Goal: Task Accomplishment & Management: Manage account settings

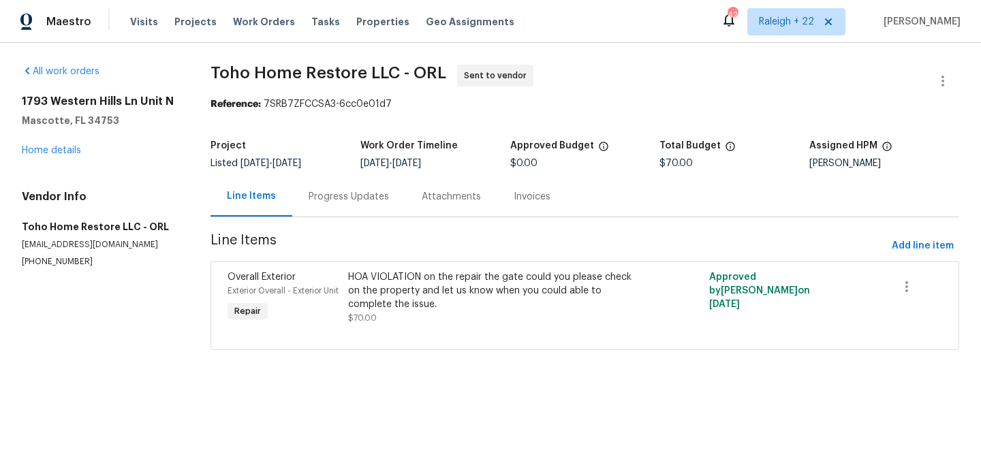
click at [372, 195] on div "Progress Updates" at bounding box center [349, 197] width 80 height 14
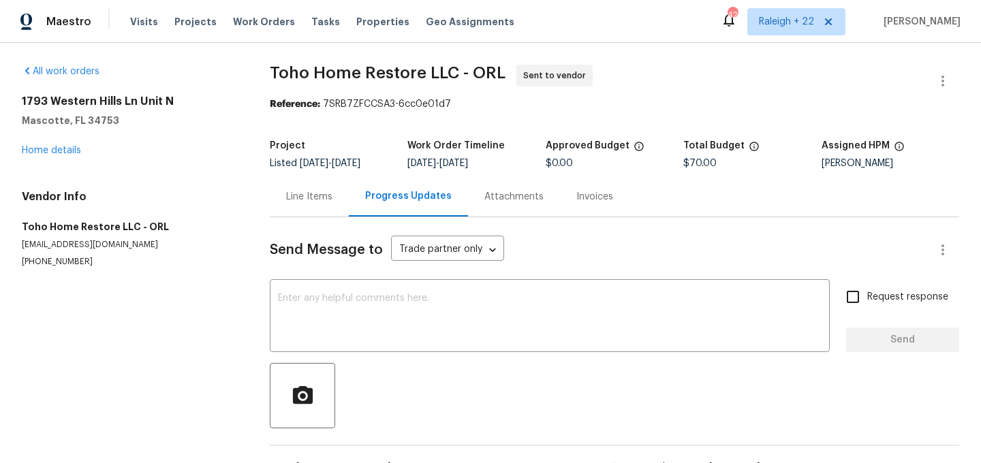
click at [304, 191] on div "Line Items" at bounding box center [309, 197] width 46 height 14
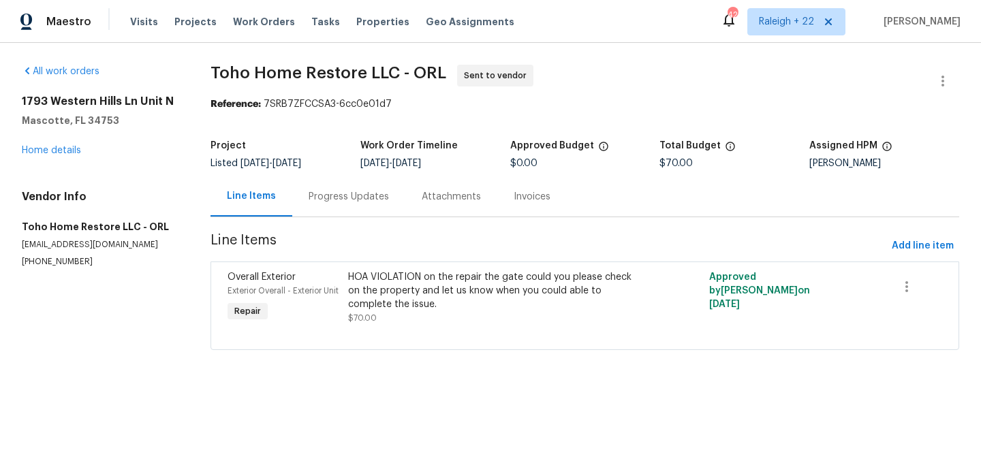
click at [363, 196] on div "Progress Updates" at bounding box center [349, 197] width 80 height 14
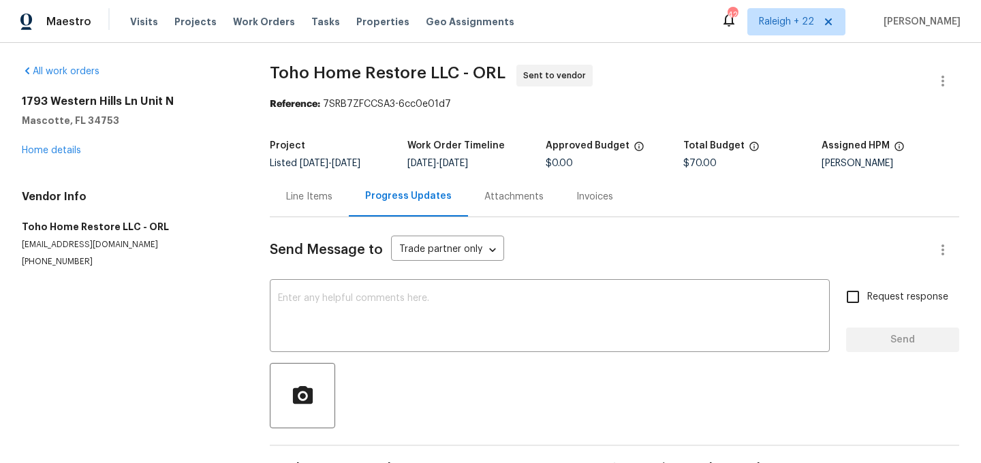
scroll to position [43, 0]
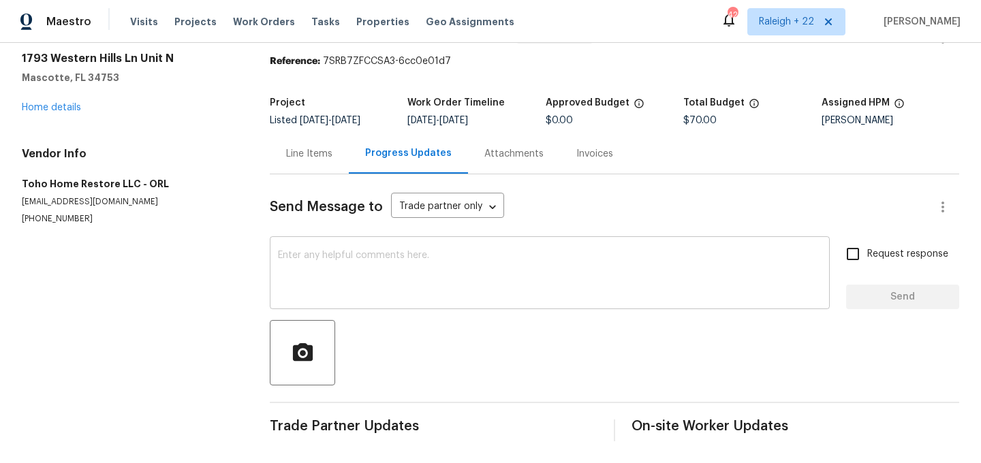
click at [368, 272] on textarea at bounding box center [550, 275] width 544 height 48
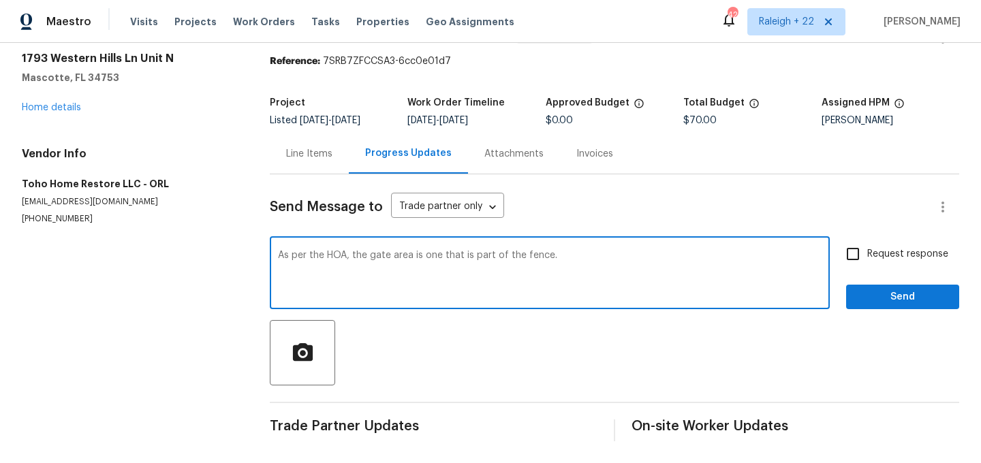
type textarea "As per the HOA, the gate area is one that is part of the fence."
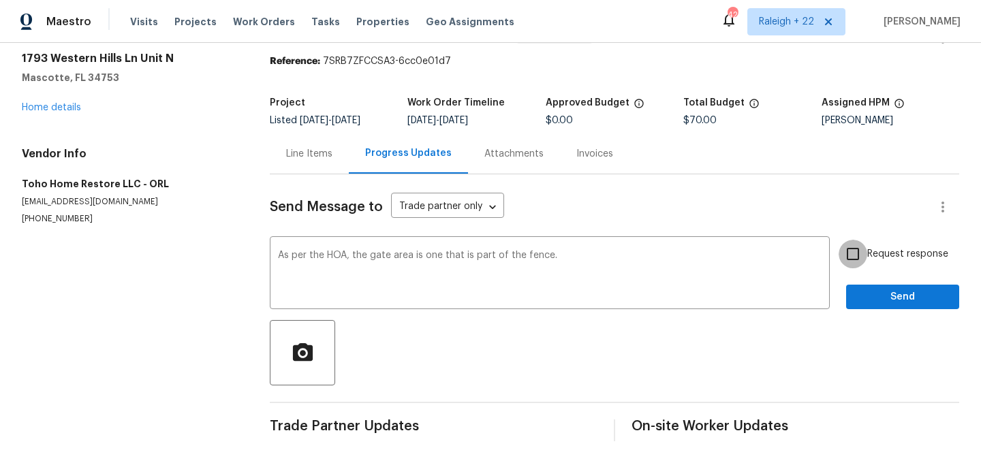
click at [852, 252] on input "Request response" at bounding box center [853, 254] width 29 height 29
checkbox input "true"
click at [879, 296] on span "Send" at bounding box center [902, 297] width 91 height 17
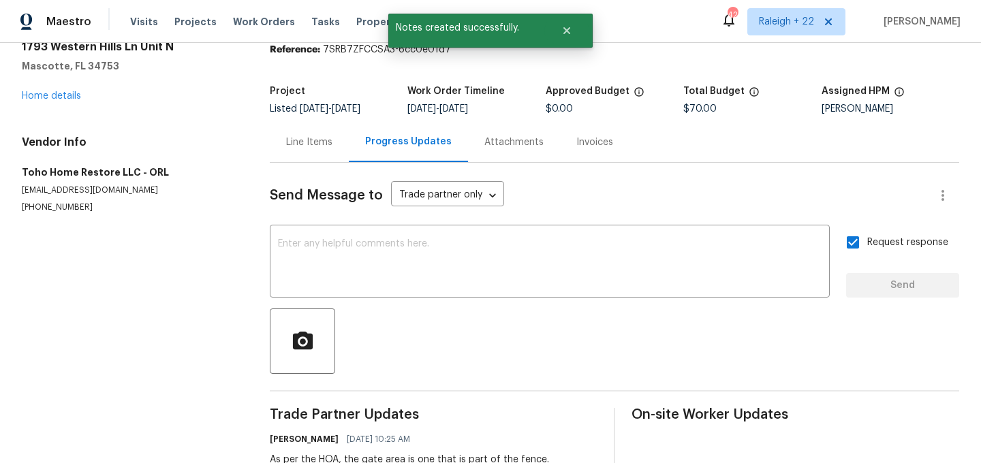
scroll to position [0, 0]
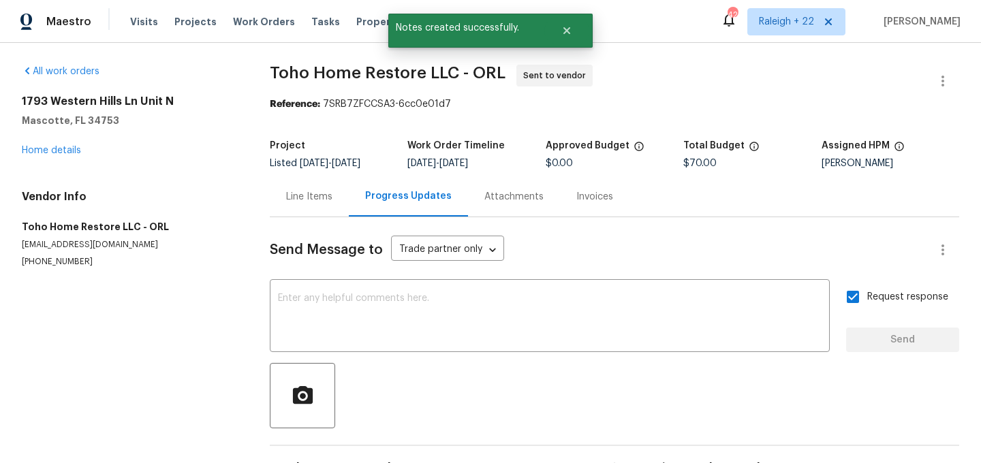
click at [314, 204] on div "Line Items" at bounding box center [309, 196] width 79 height 40
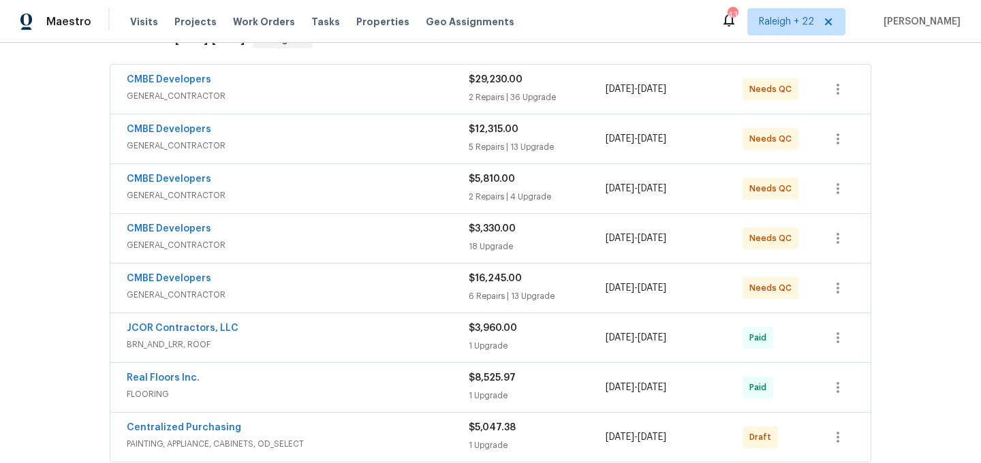
scroll to position [252, 0]
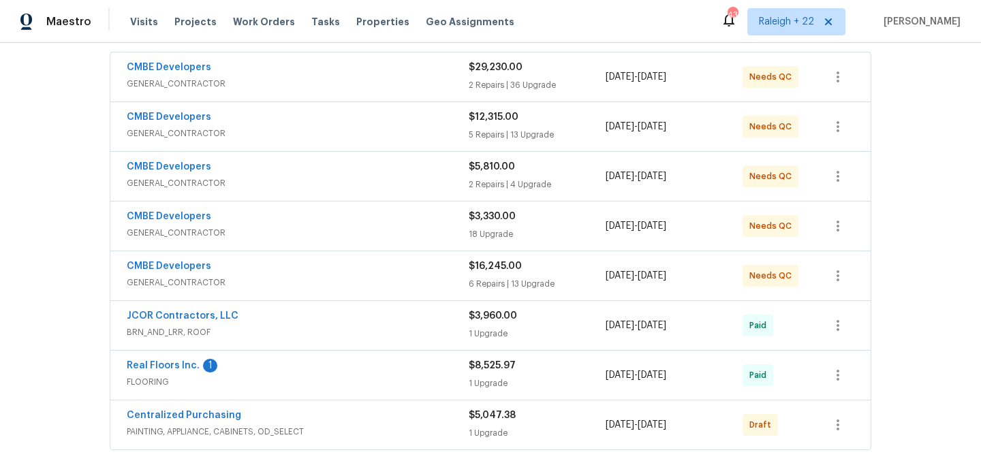
click at [217, 88] on span "GENERAL_CONTRACTOR" at bounding box center [298, 84] width 342 height 14
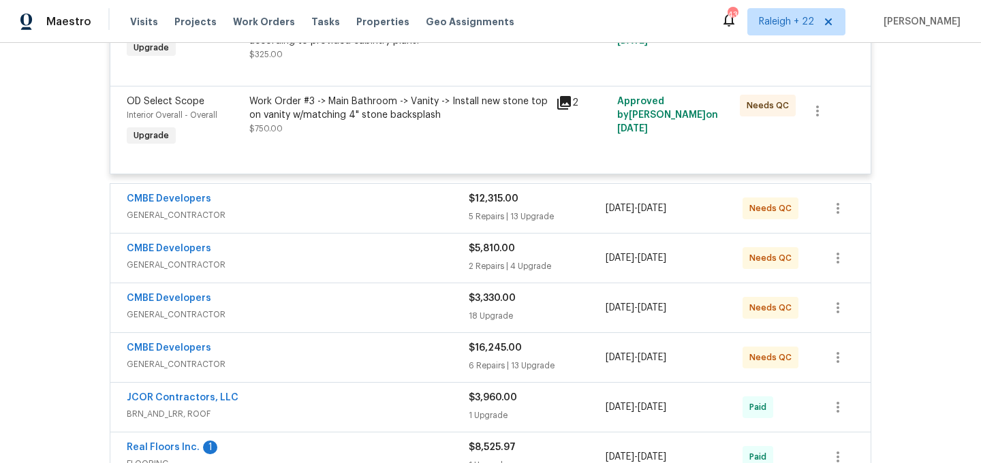
scroll to position [3755, 0]
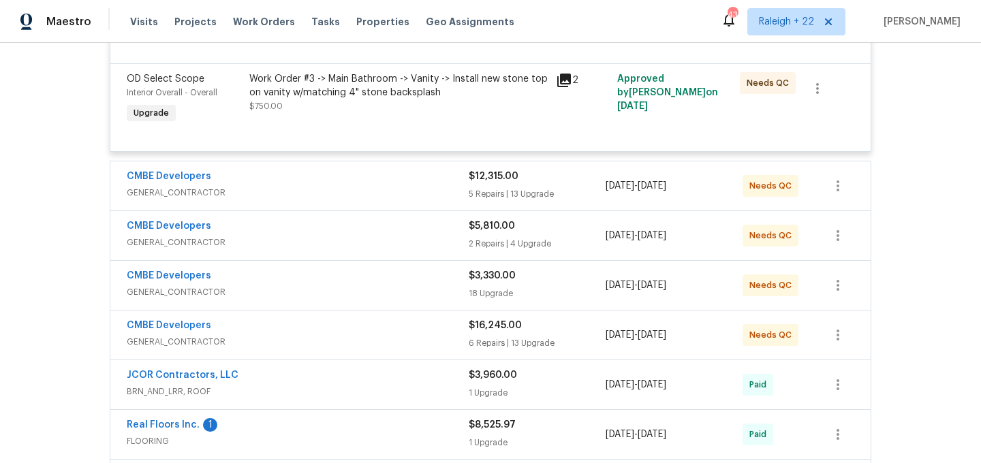
click at [186, 200] on span "GENERAL_CONTRACTOR" at bounding box center [298, 193] width 342 height 14
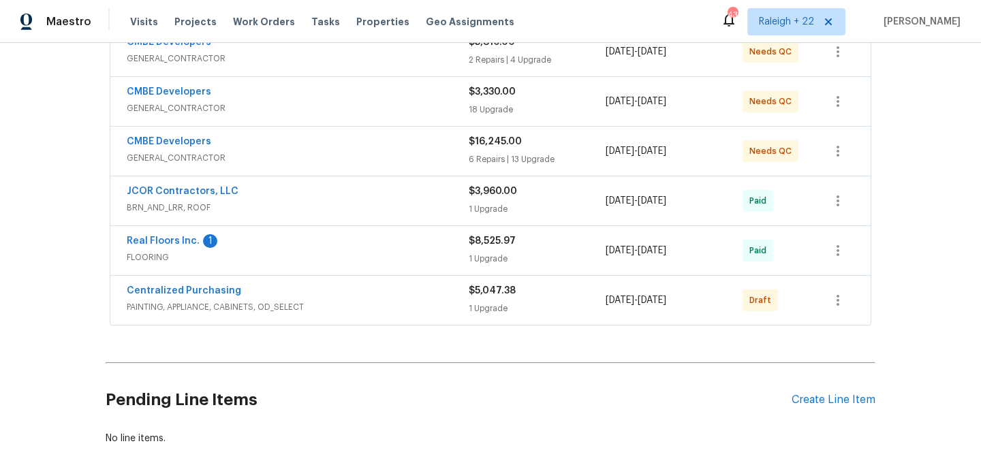
scroll to position [5505, 0]
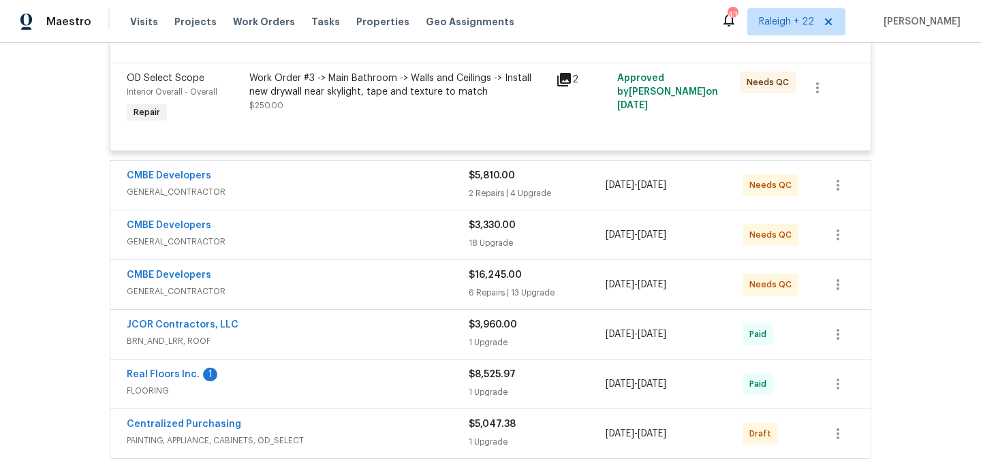
click at [193, 199] on span "GENERAL_CONTRACTOR" at bounding box center [298, 192] width 342 height 14
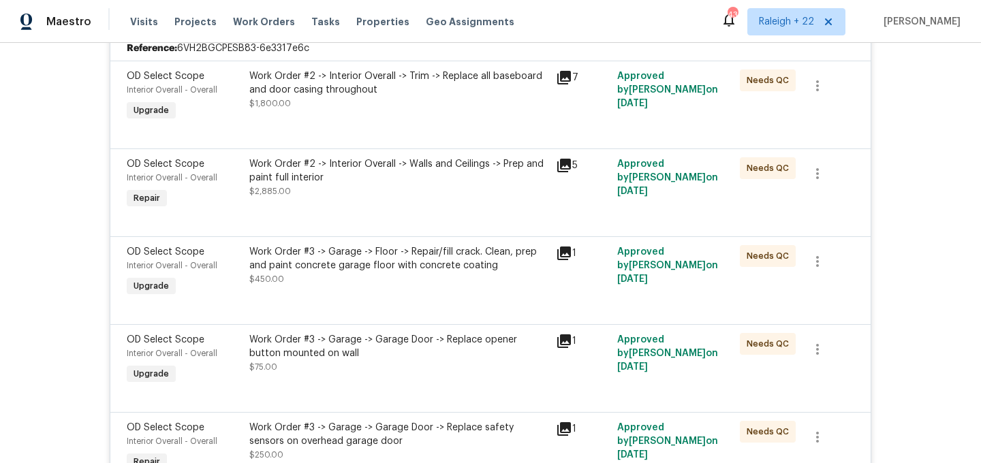
scroll to position [6297, 0]
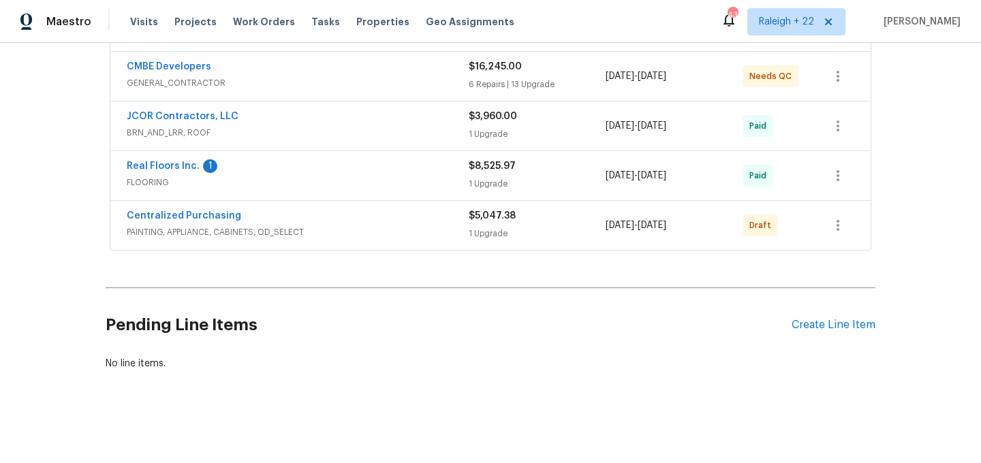
click at [208, 81] on span "GENERAL_CONTRACTOR" at bounding box center [298, 83] width 342 height 14
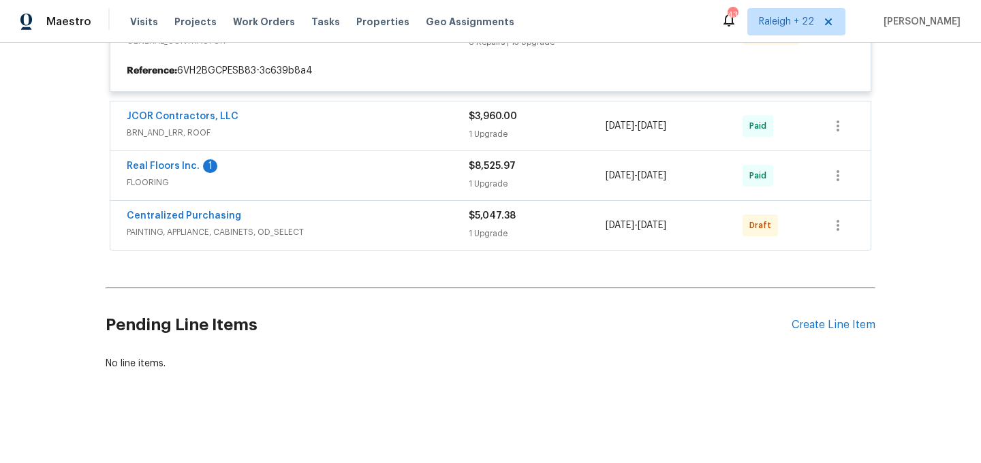
scroll to position [6350, 0]
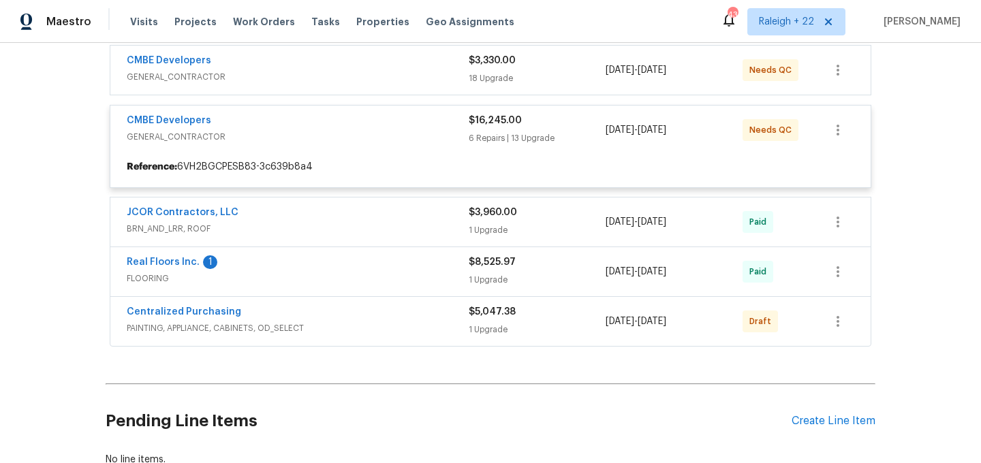
scroll to position [6231, 0]
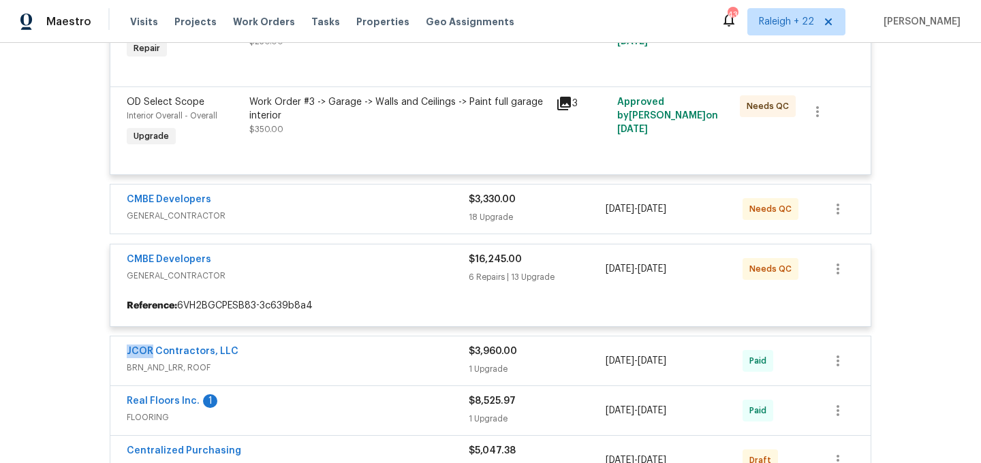
scroll to position [6031, 0]
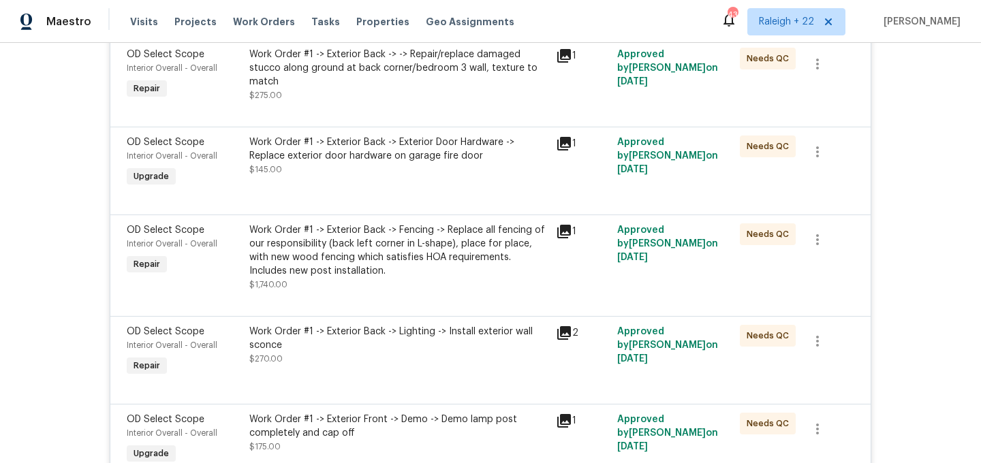
scroll to position [7777, 0]
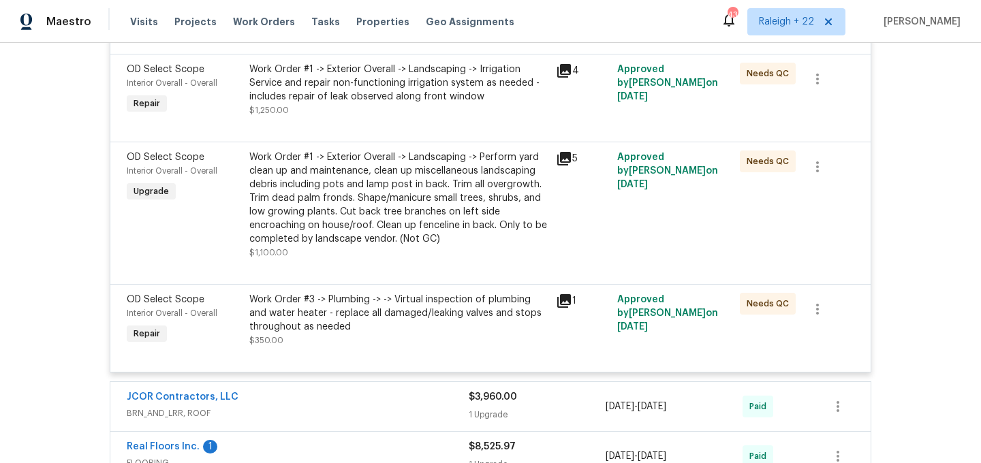
click at [360, 228] on div "Work Order #1 -> Exterior Overall -> Landscaping -> Perform yard clean up and m…" at bounding box center [398, 198] width 298 height 95
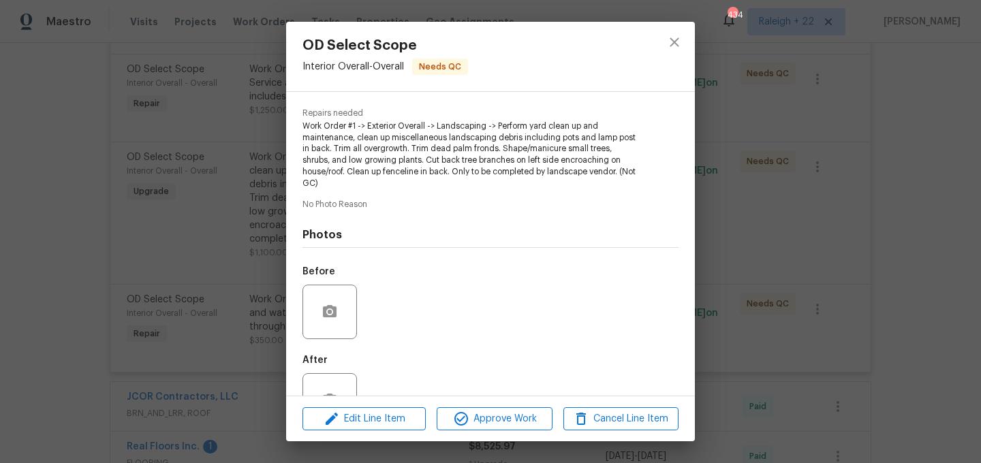
scroll to position [175, 0]
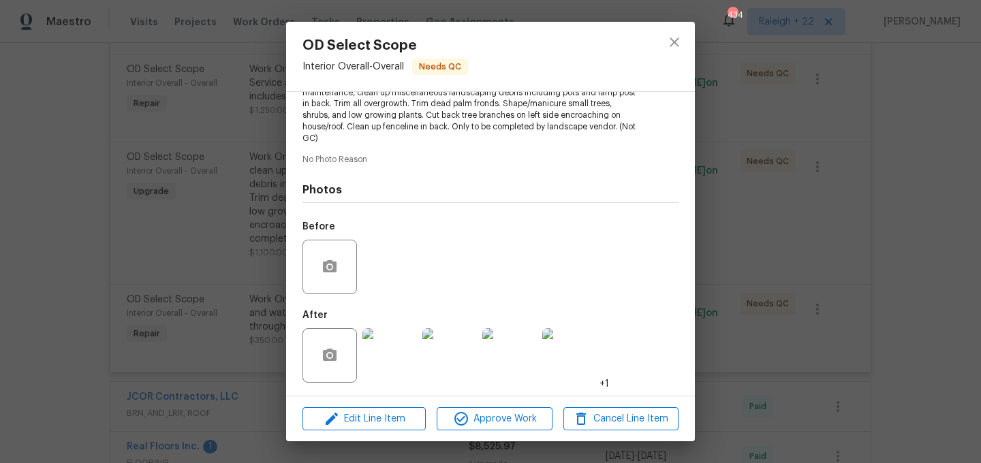
click at [390, 369] on img at bounding box center [389, 355] width 54 height 54
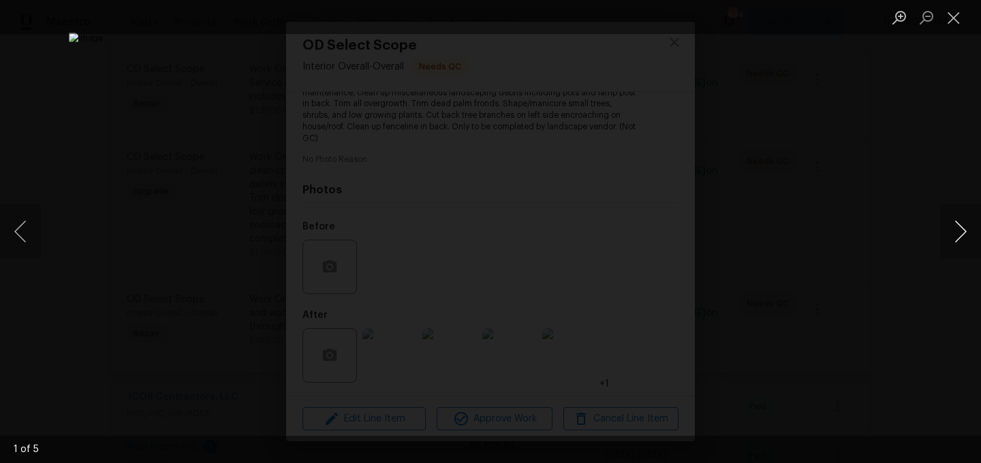
click at [957, 221] on button "Next image" at bounding box center [960, 231] width 41 height 54
